Goal: Check status

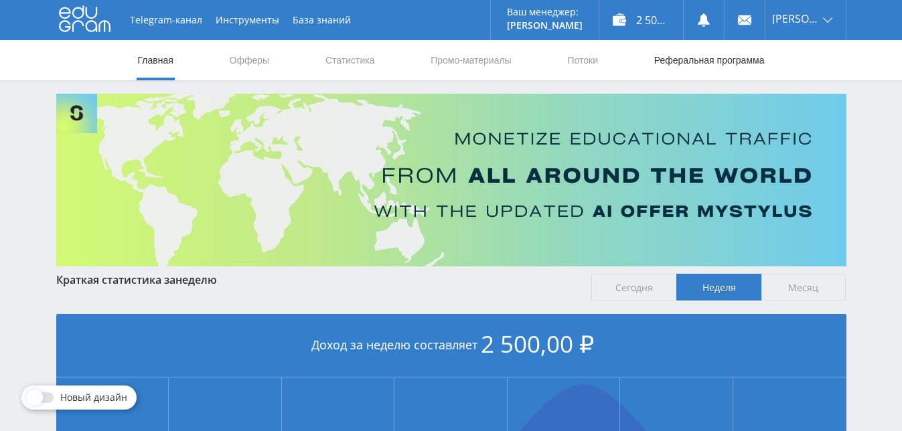
click at [668, 63] on link "Реферальная программа" at bounding box center [709, 60] width 113 height 40
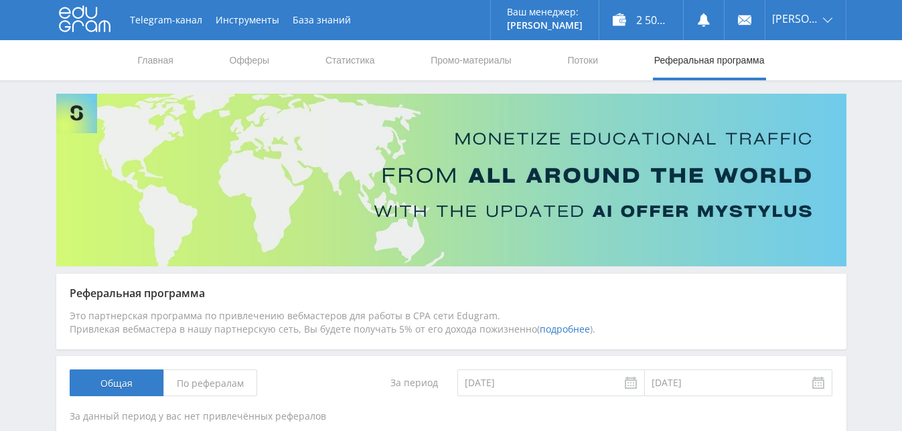
scroll to position [201, 0]
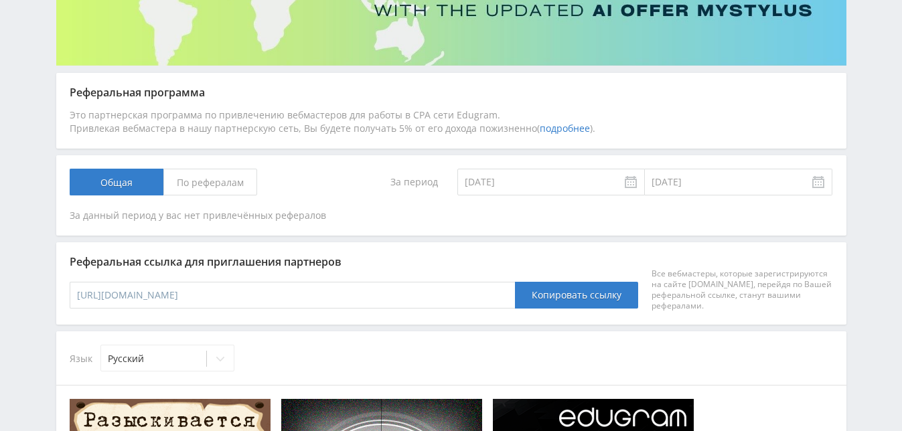
click at [230, 185] on span "По рефералам" at bounding box center [210, 182] width 94 height 27
click at [0, 0] on input "По рефералам" at bounding box center [0, 0] width 0 height 0
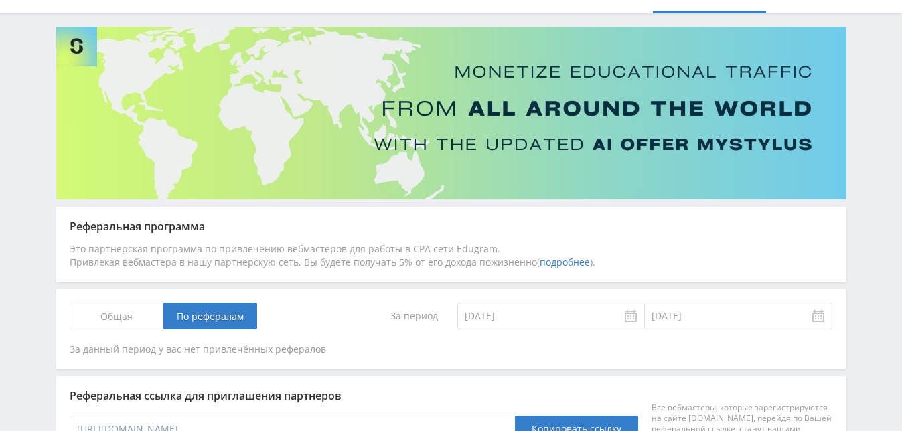
scroll to position [0, 0]
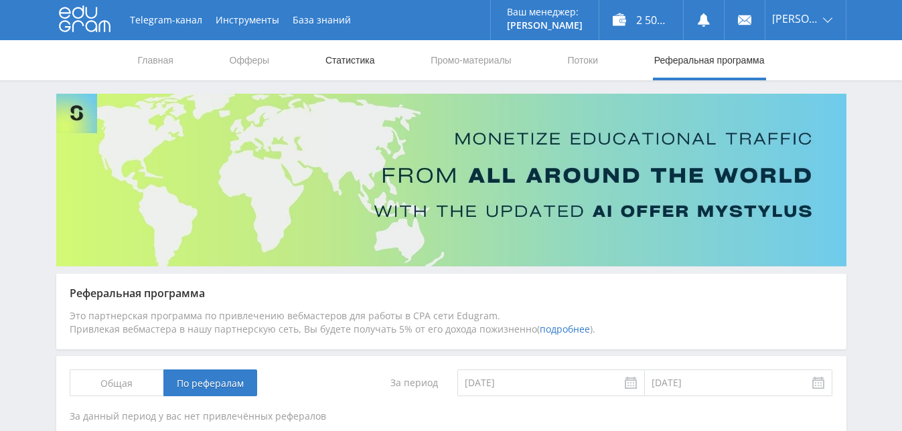
click at [355, 64] on link "Статистика" at bounding box center [350, 60] width 52 height 40
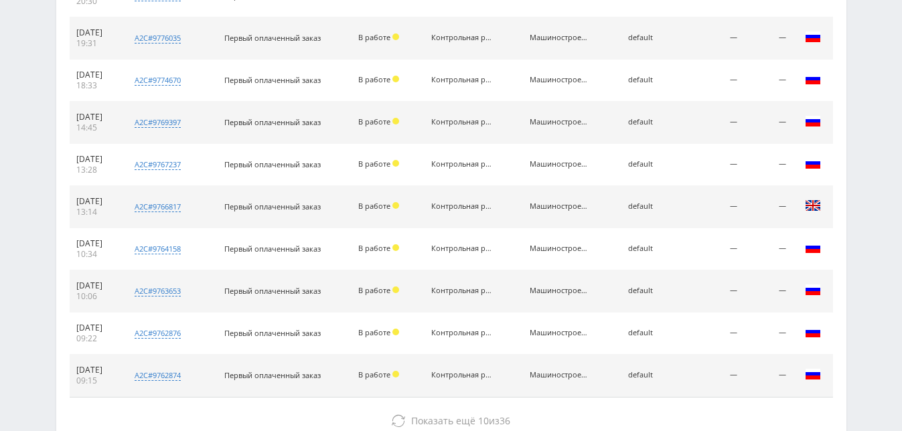
scroll to position [670, 0]
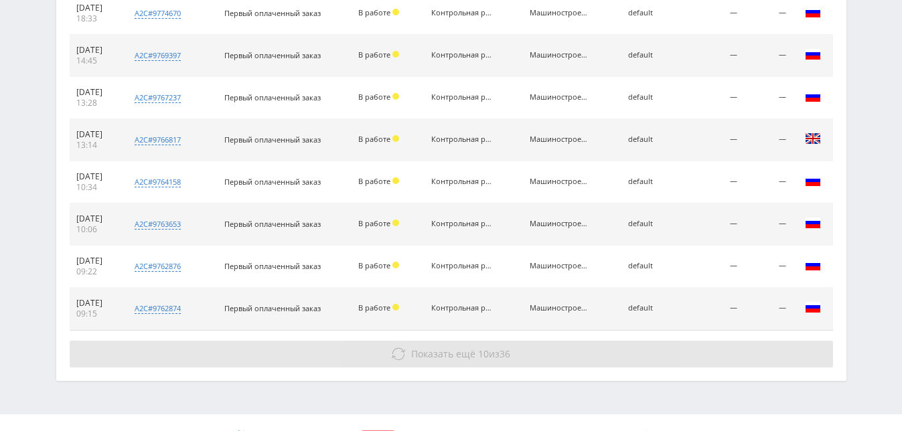
click at [434, 356] on span "Показать ещё" at bounding box center [443, 354] width 64 height 13
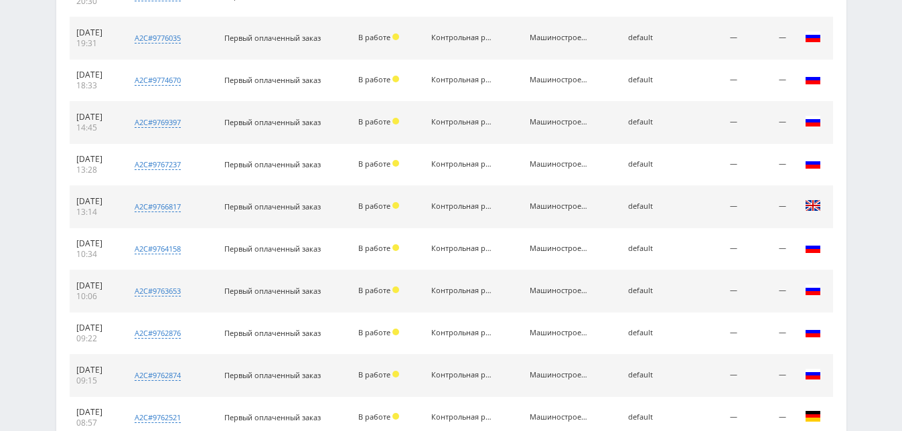
scroll to position [536, 0]
